Goal: Check status: Check status

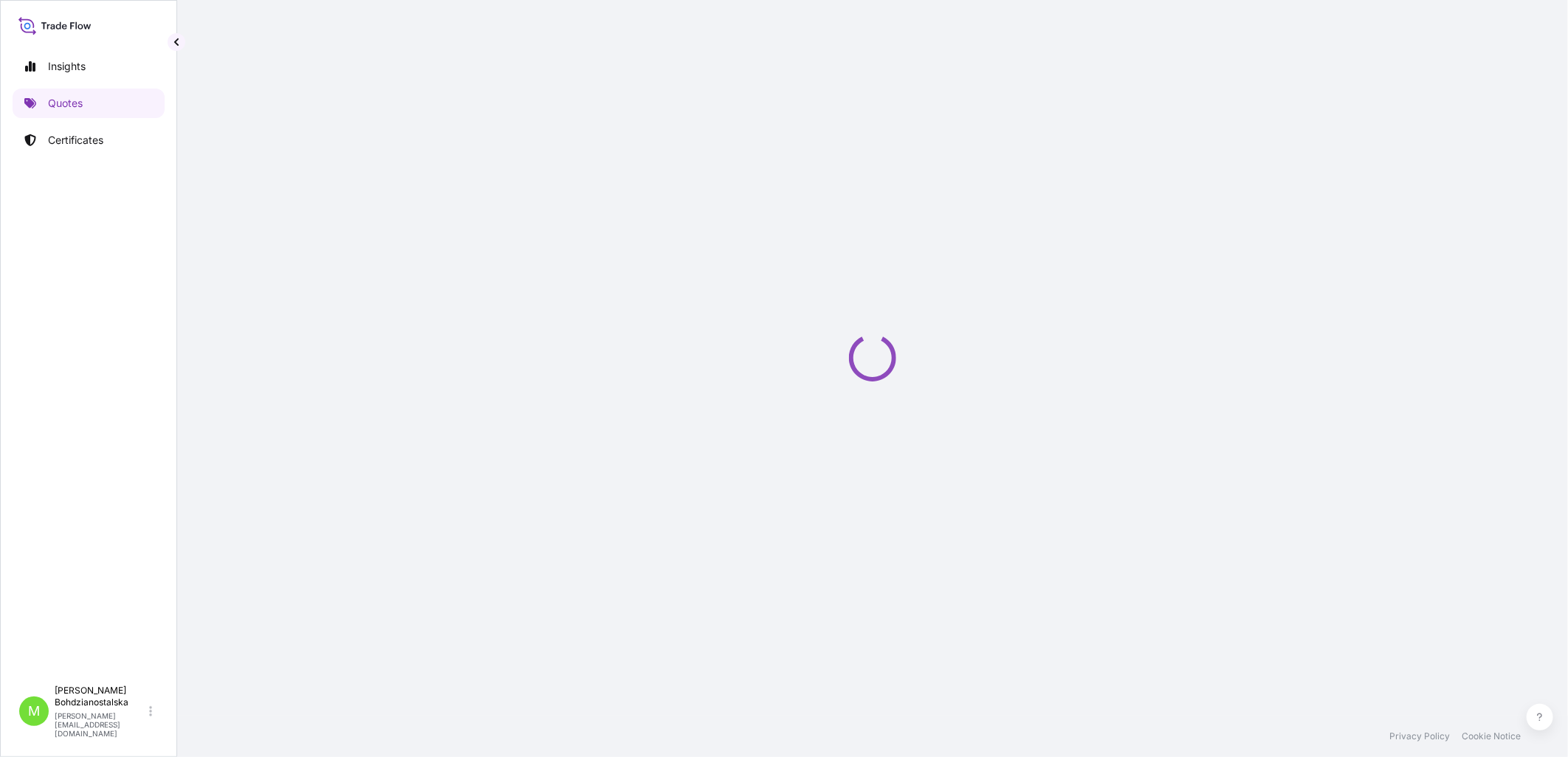
select select "Sea"
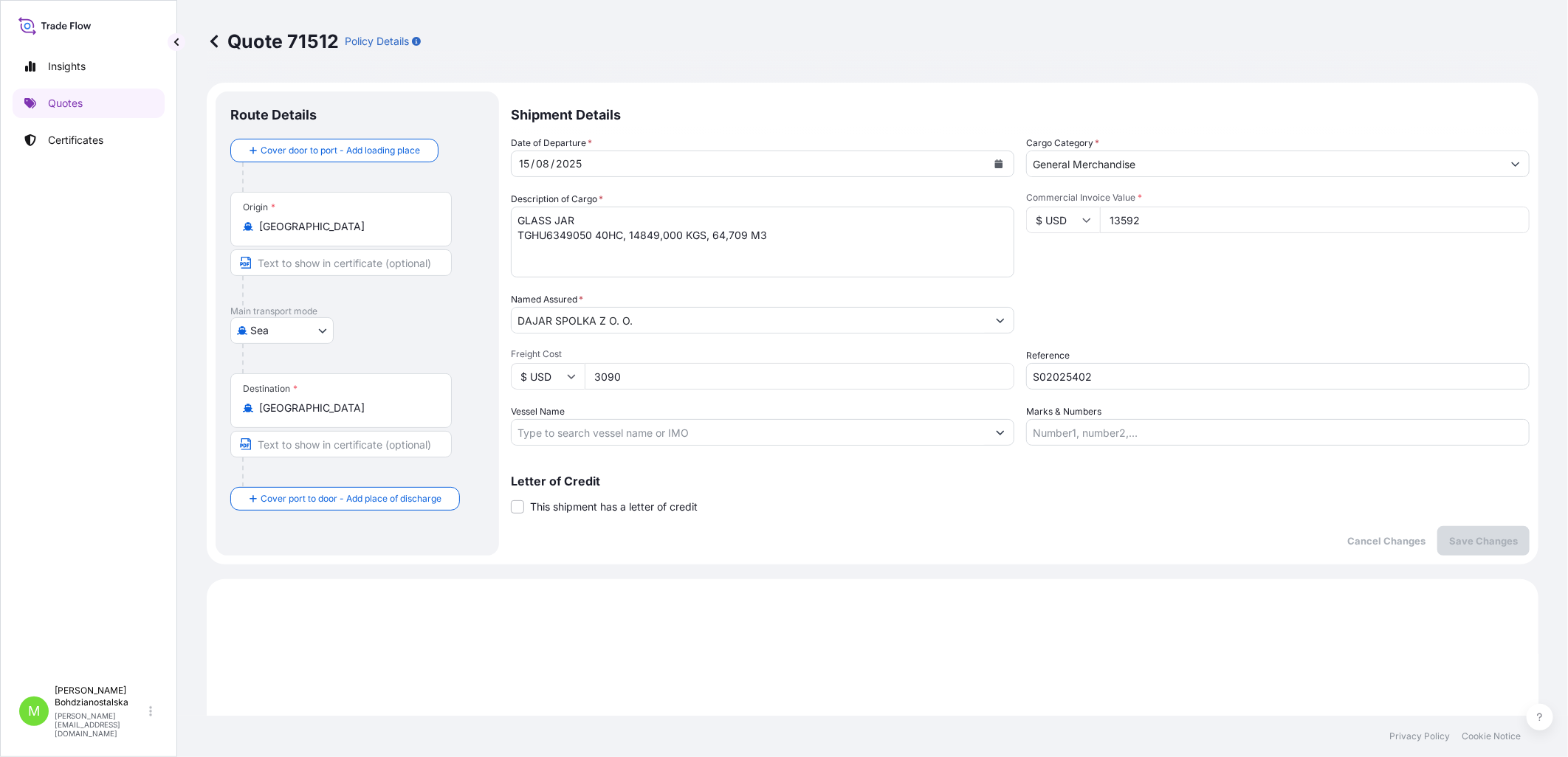
click at [308, 38] on p "Quote 71512" at bounding box center [272, 41] width 132 height 24
copy p "71512"
click at [107, 141] on link "Certificates" at bounding box center [88, 140] width 152 height 29
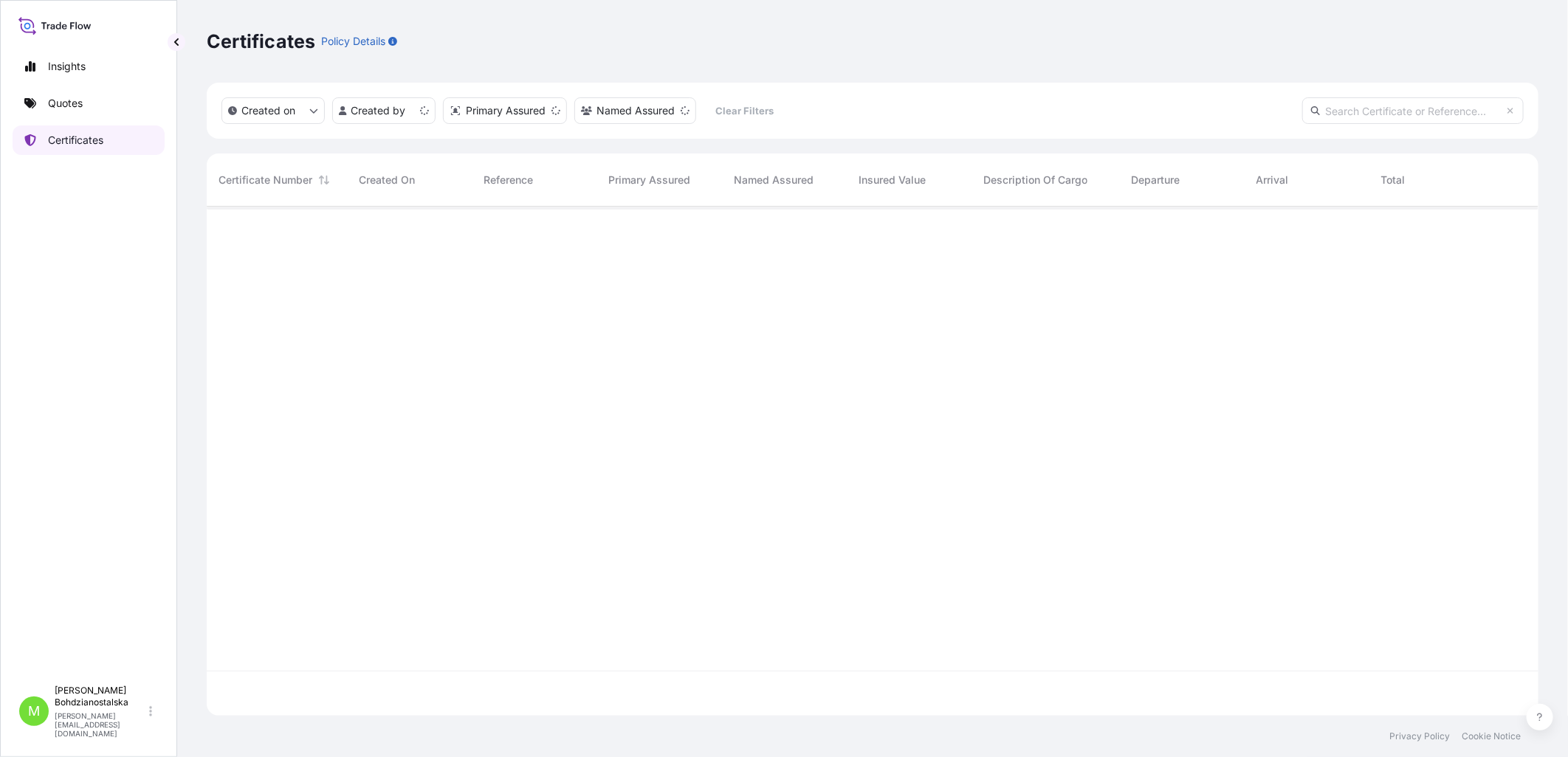
scroll to position [506, 1319]
click at [67, 99] on p "Quotes" at bounding box center [66, 103] width 35 height 15
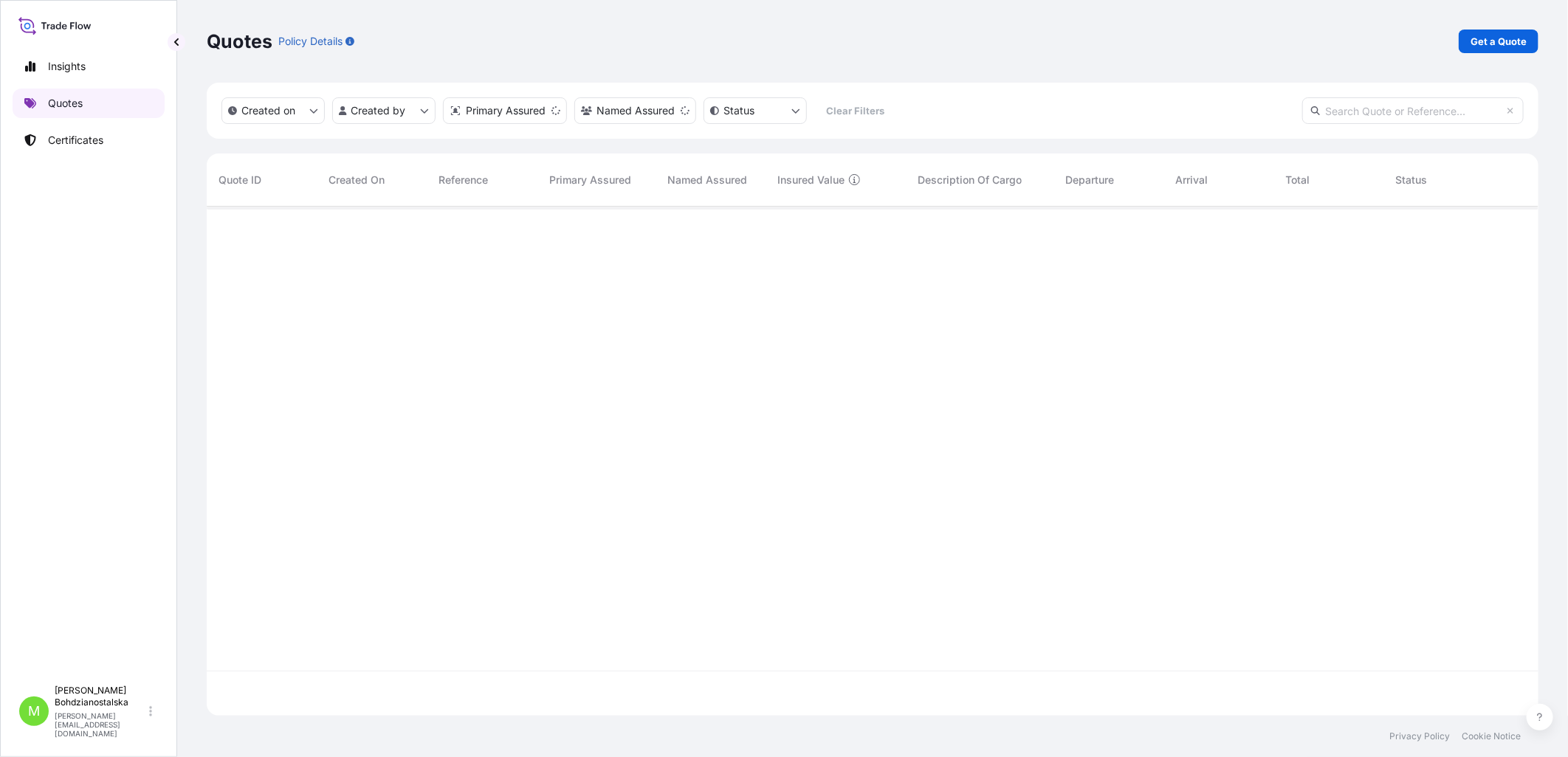
scroll to position [506, 1319]
click at [1353, 119] on input "text" at bounding box center [1412, 110] width 221 height 26
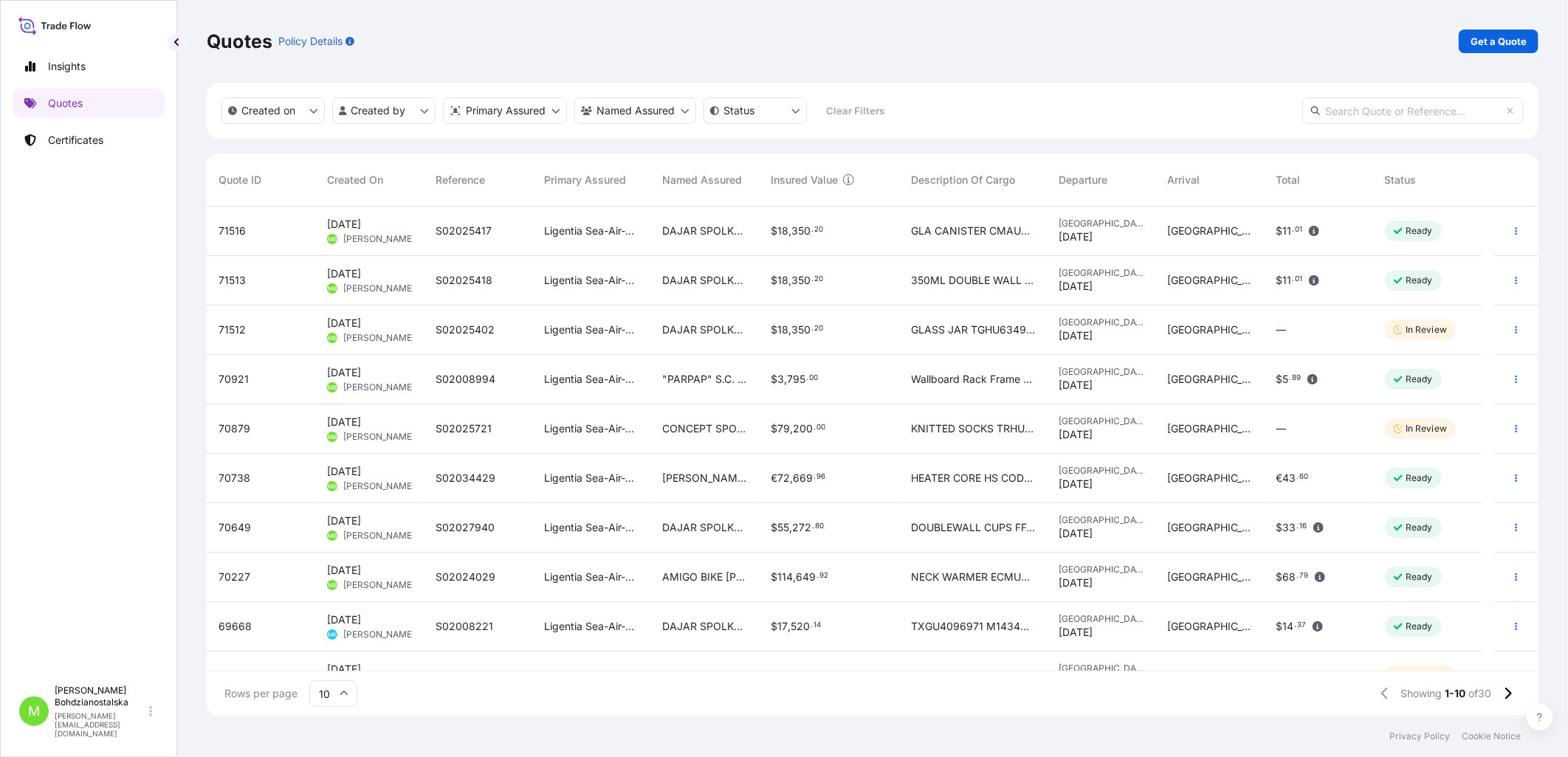
paste input "71512"
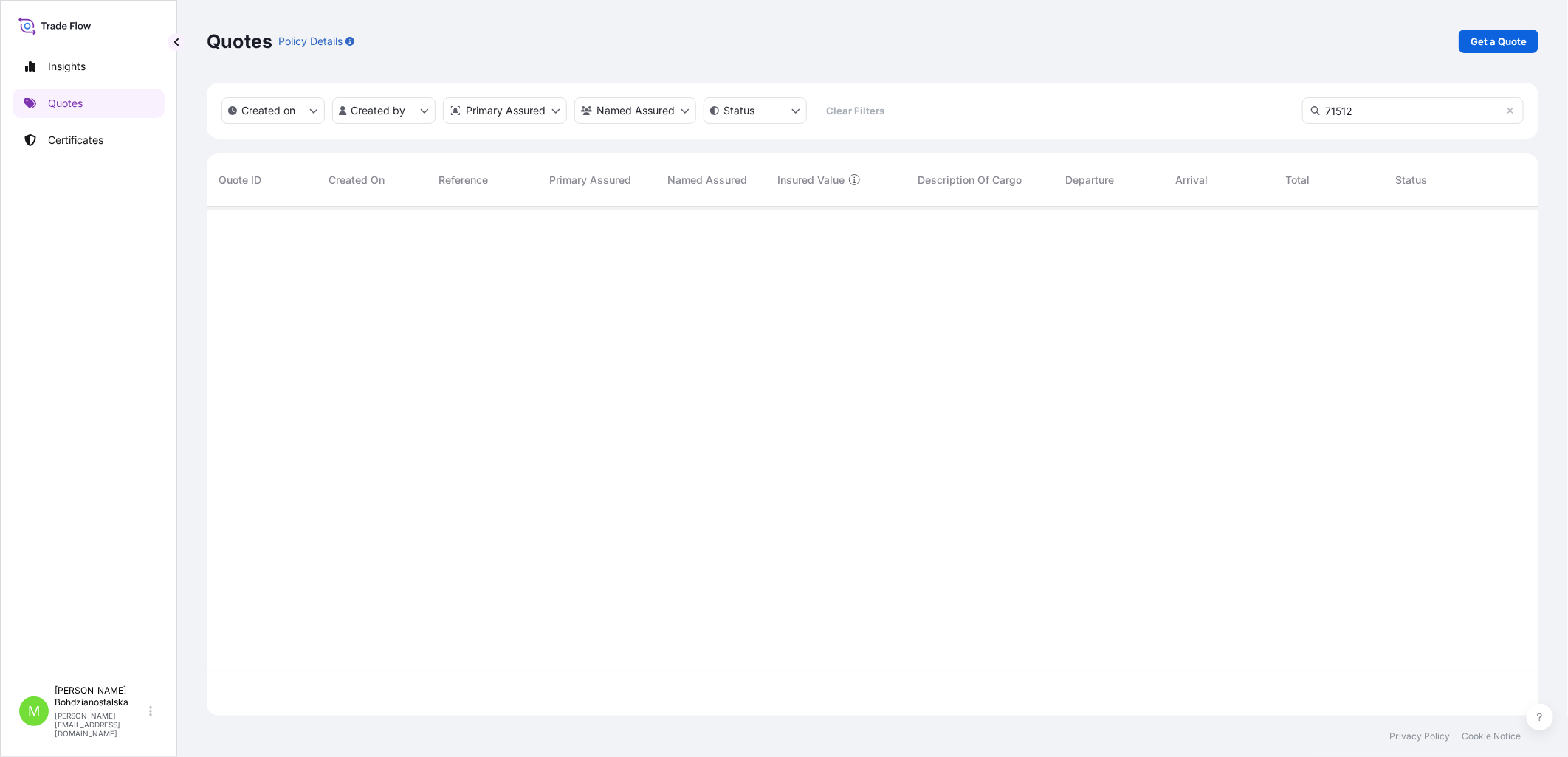
type input "71512"
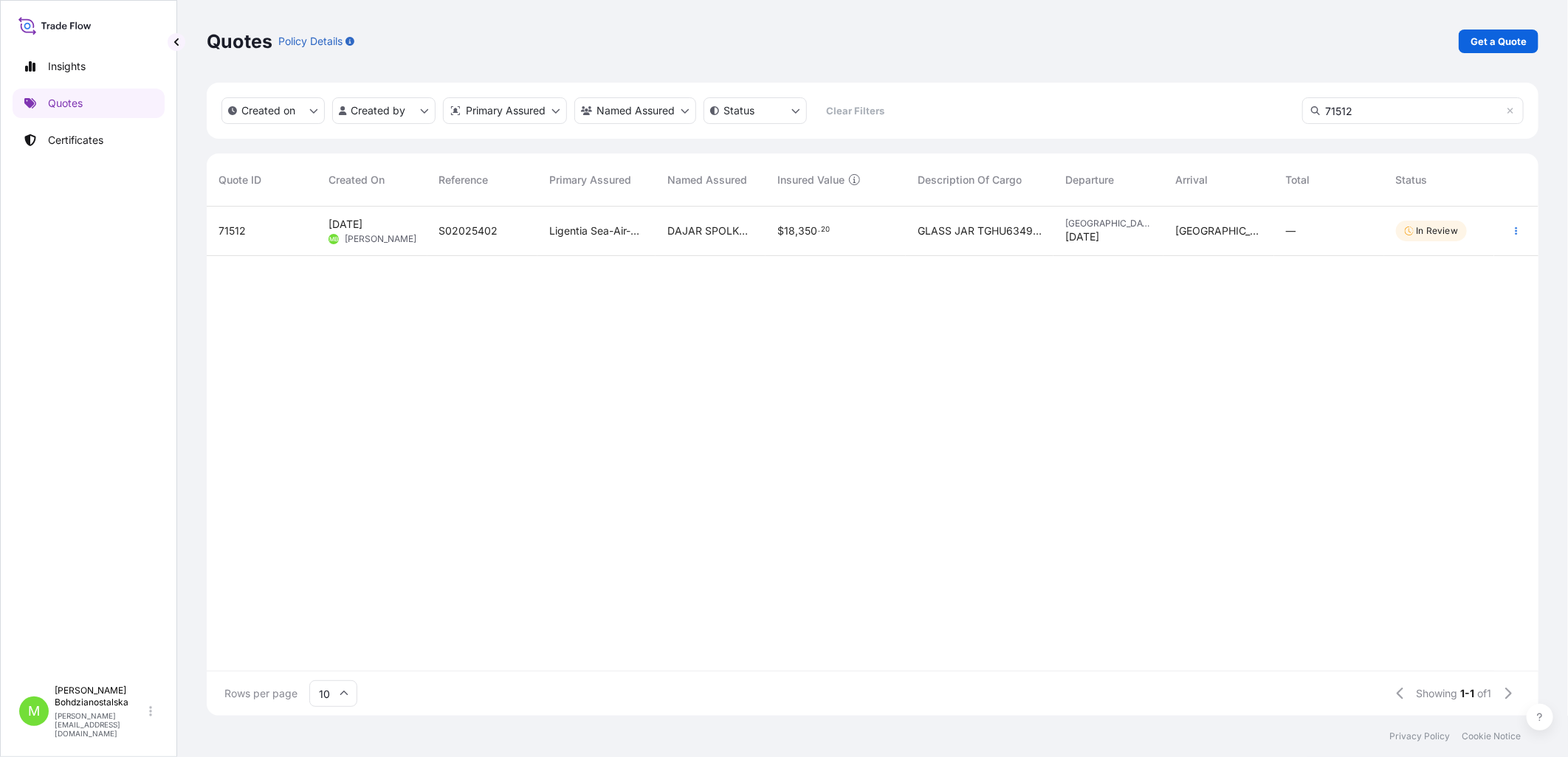
click at [747, 230] on span "DAJAR SPOLKA Z O. O." at bounding box center [710, 230] width 87 height 15
select select "Sea"
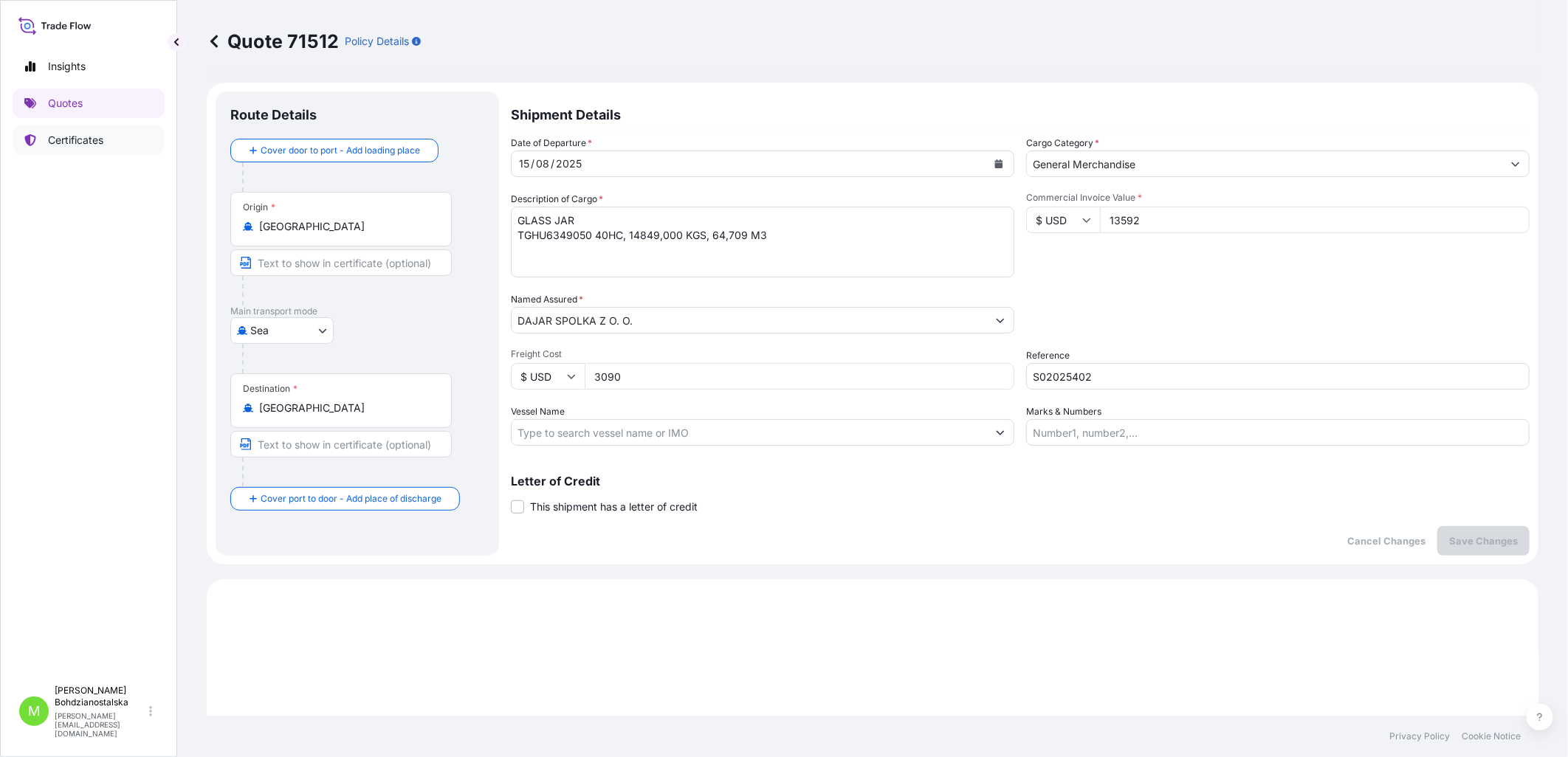
click at [78, 131] on link "Certificates" at bounding box center [88, 140] width 152 height 29
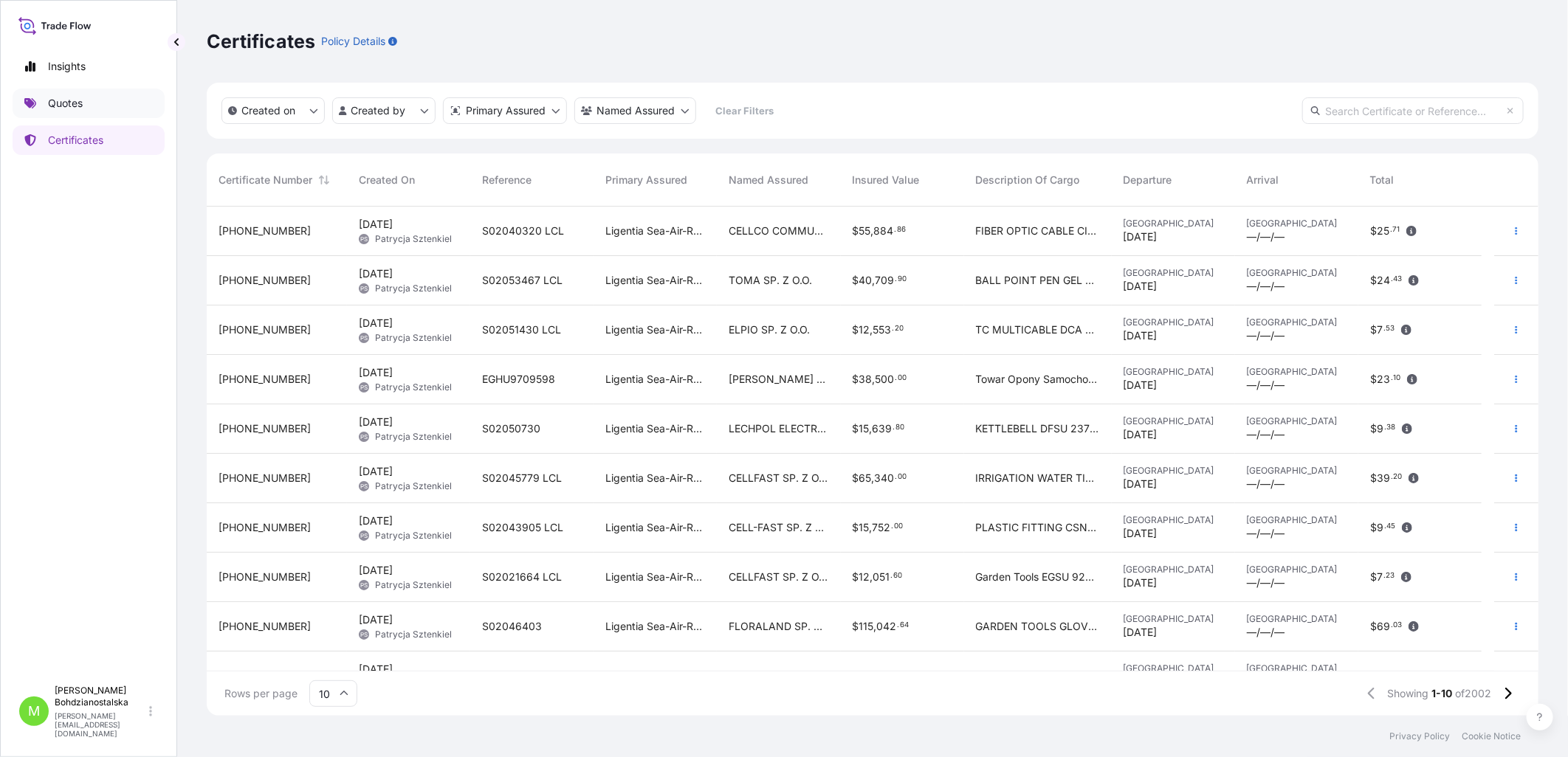
click at [60, 90] on link "Quotes" at bounding box center [88, 103] width 152 height 29
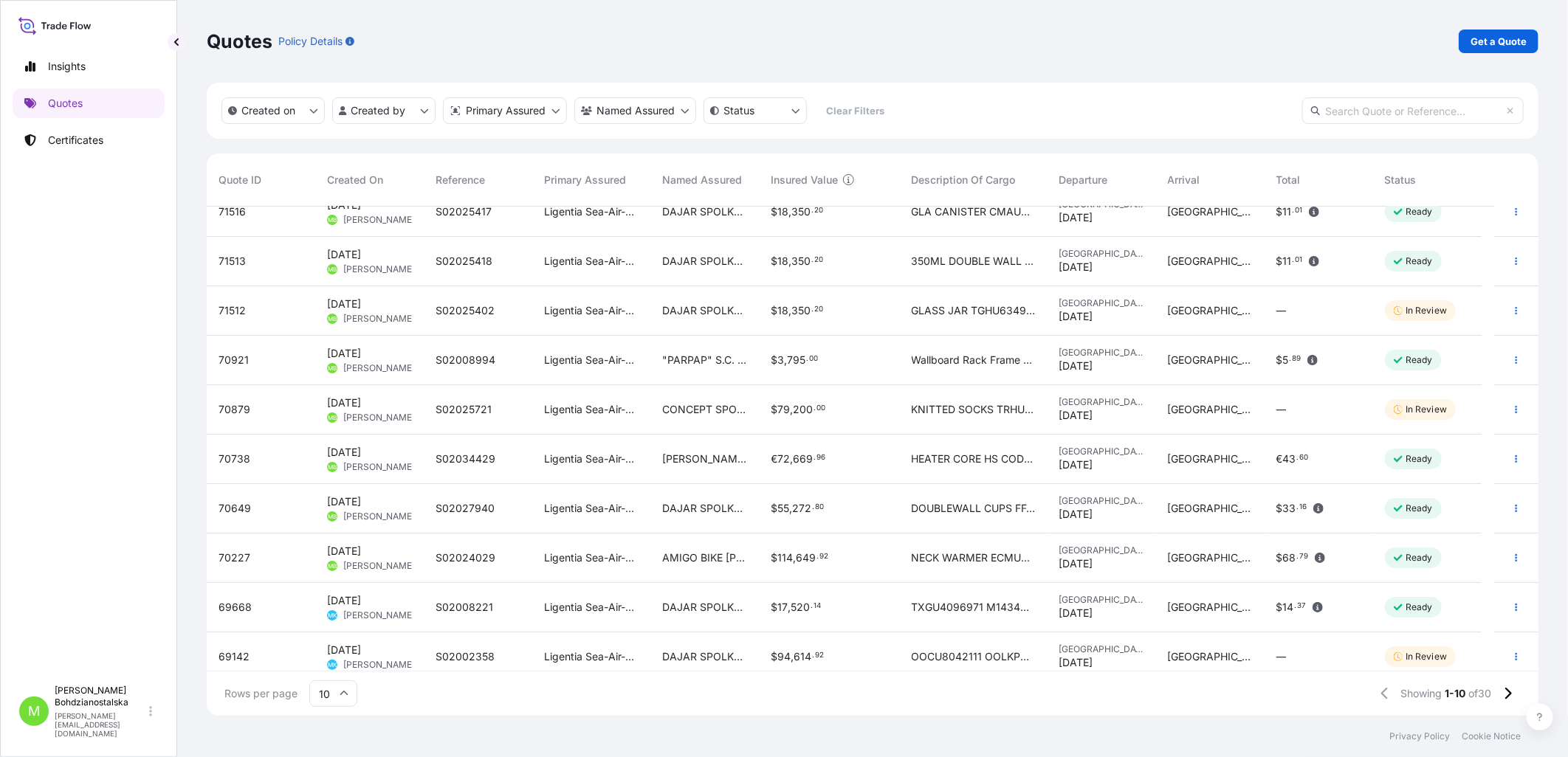
scroll to position [29, 0]
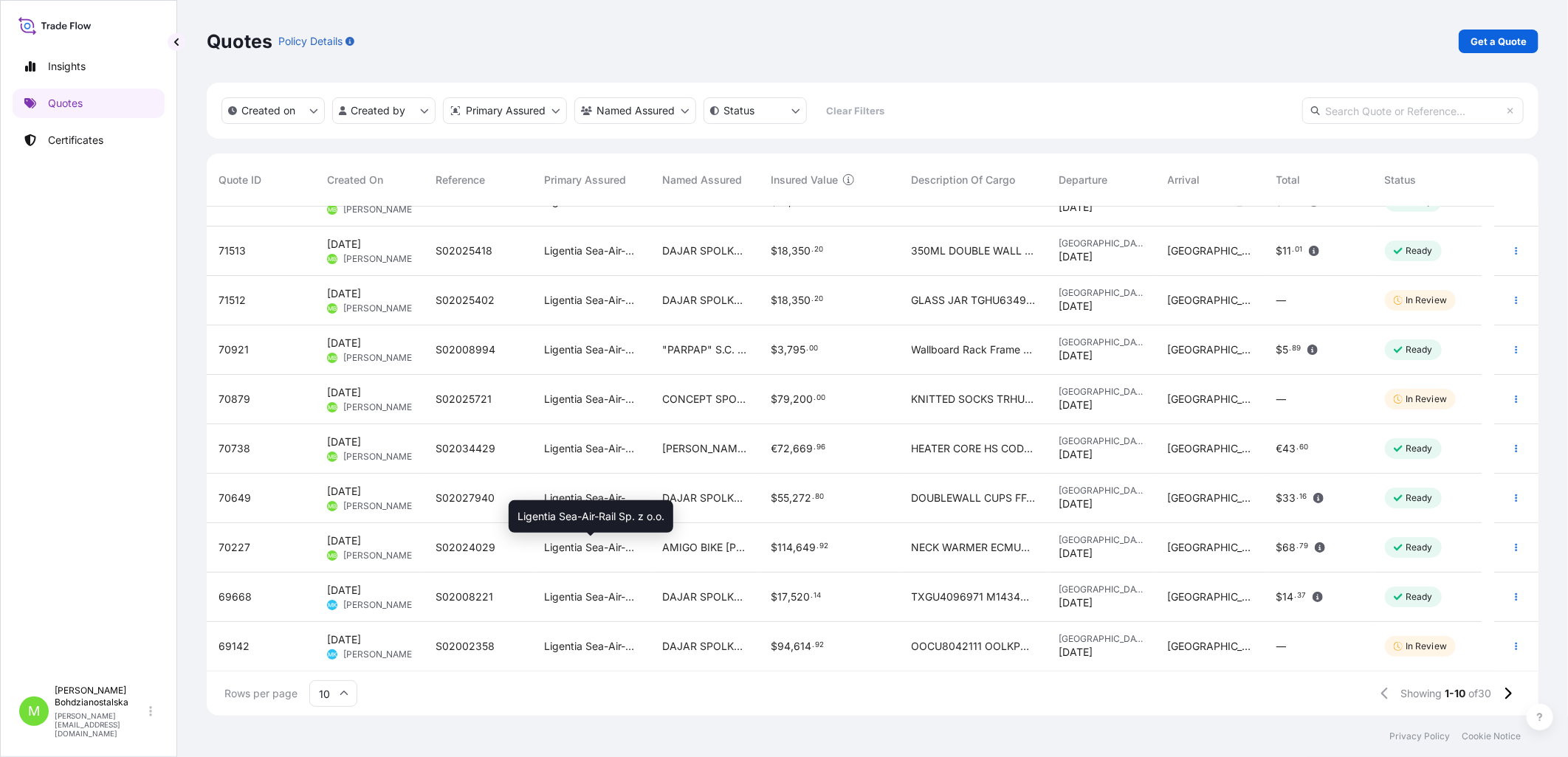
click at [558, 547] on span "Ligentia Sea-Air-Rail Sp. z o.o." at bounding box center [591, 547] width 95 height 15
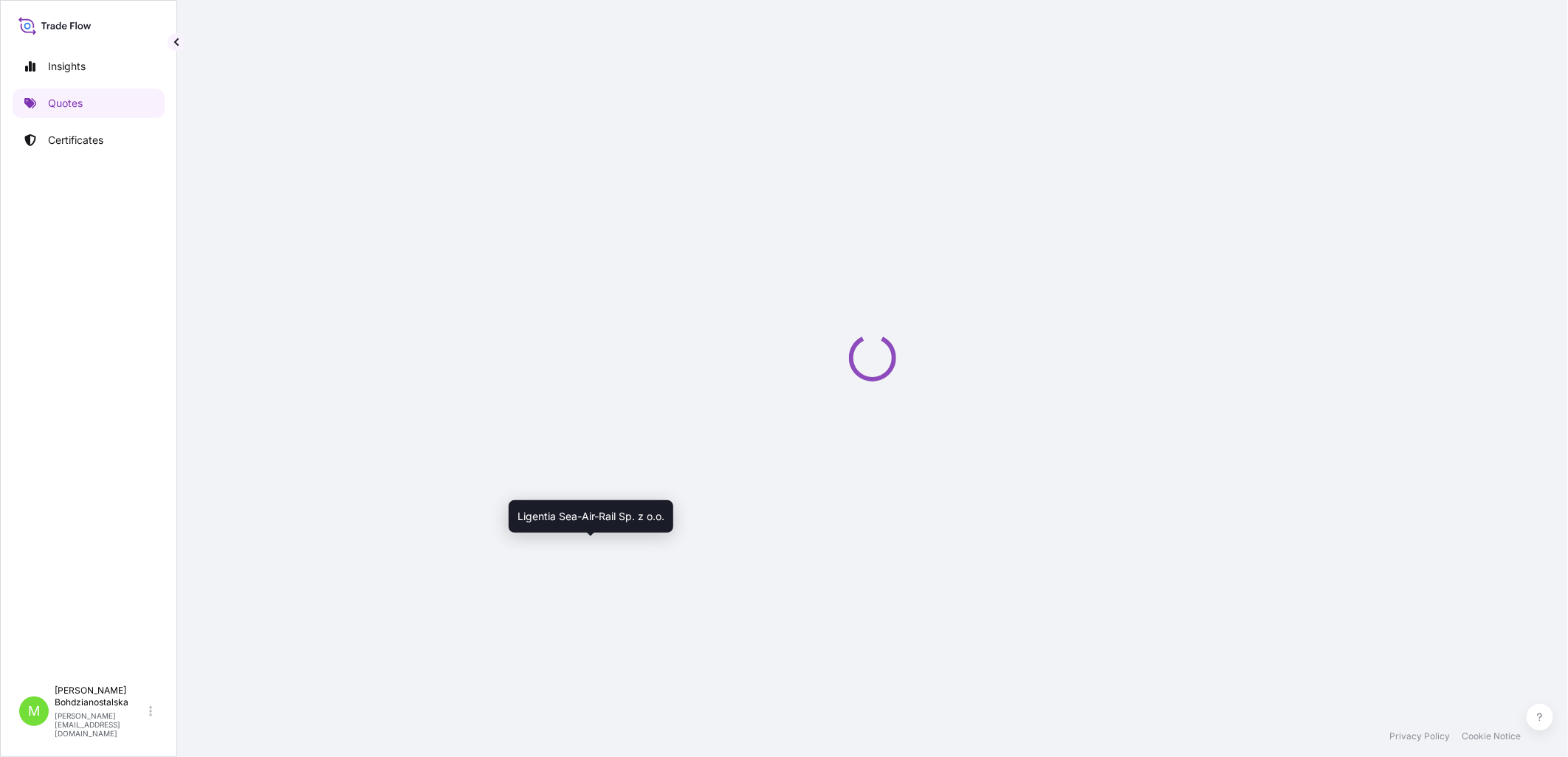
select select "Sea"
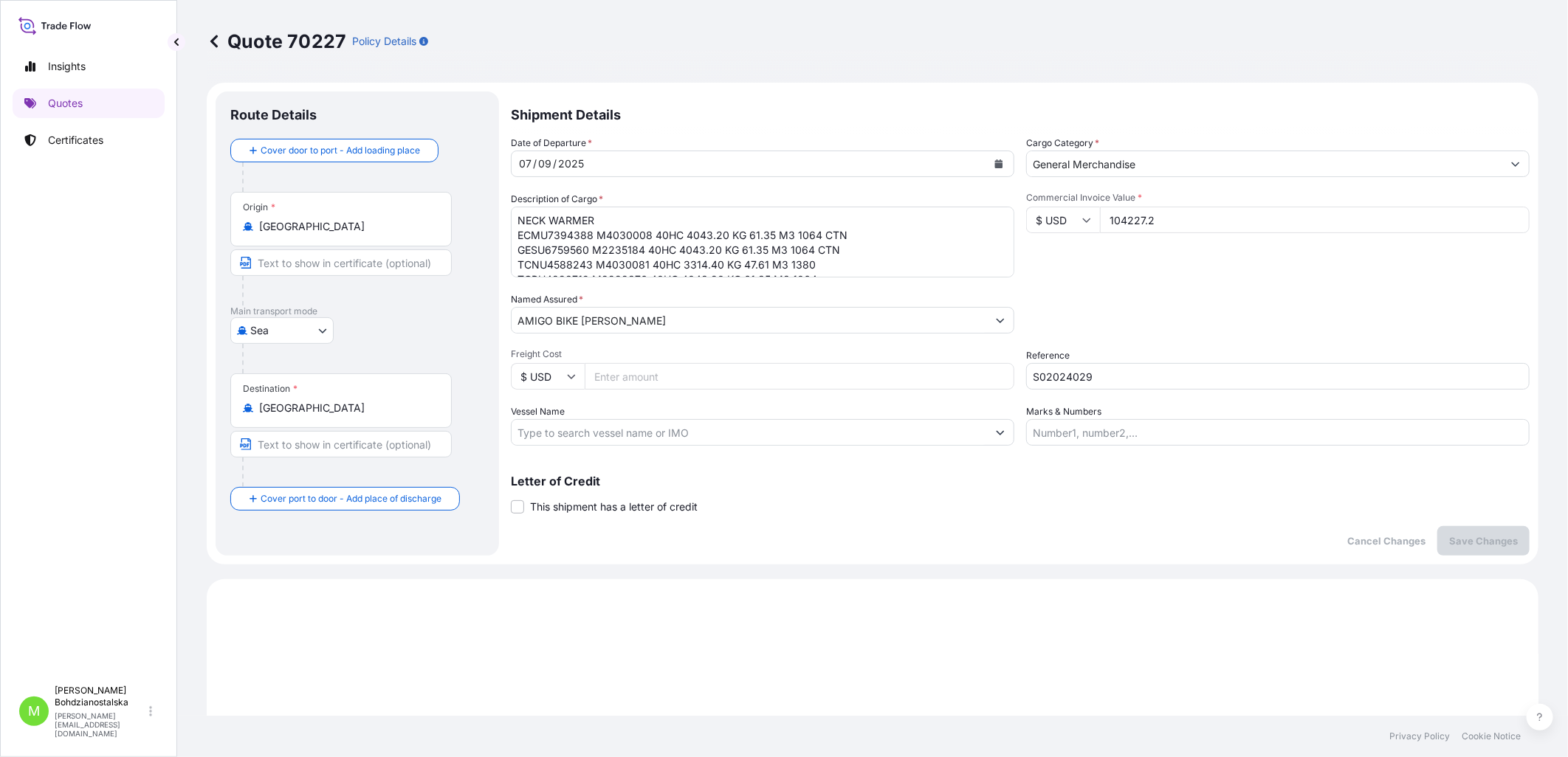
click at [1054, 373] on input "S02024029" at bounding box center [1277, 376] width 503 height 26
click at [1238, 726] on footer "Privacy Policy Cookie Notice" at bounding box center [872, 736] width 1390 height 41
